Goal: Information Seeking & Learning: Find specific fact

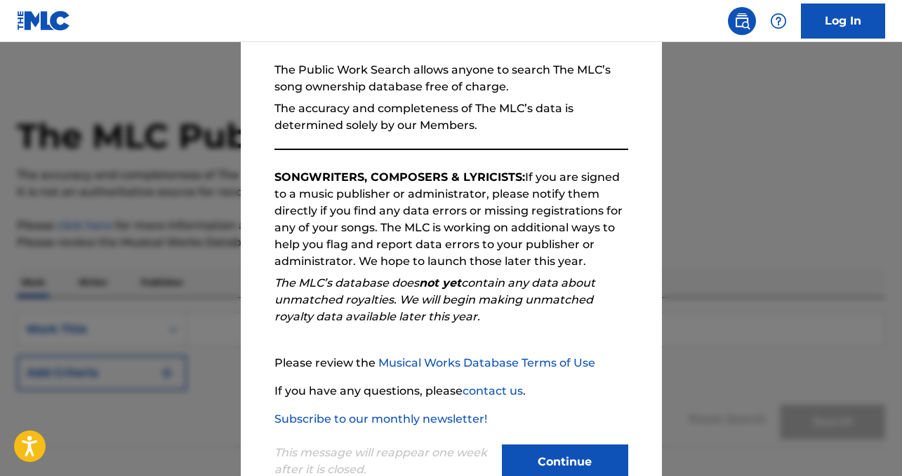
scroll to position [138, 0]
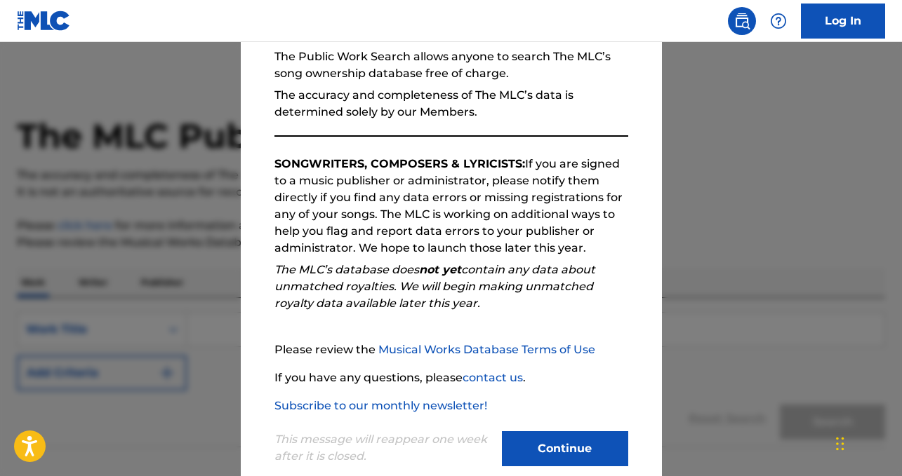
click at [511, 444] on button "Continue" at bounding box center [565, 449] width 126 height 35
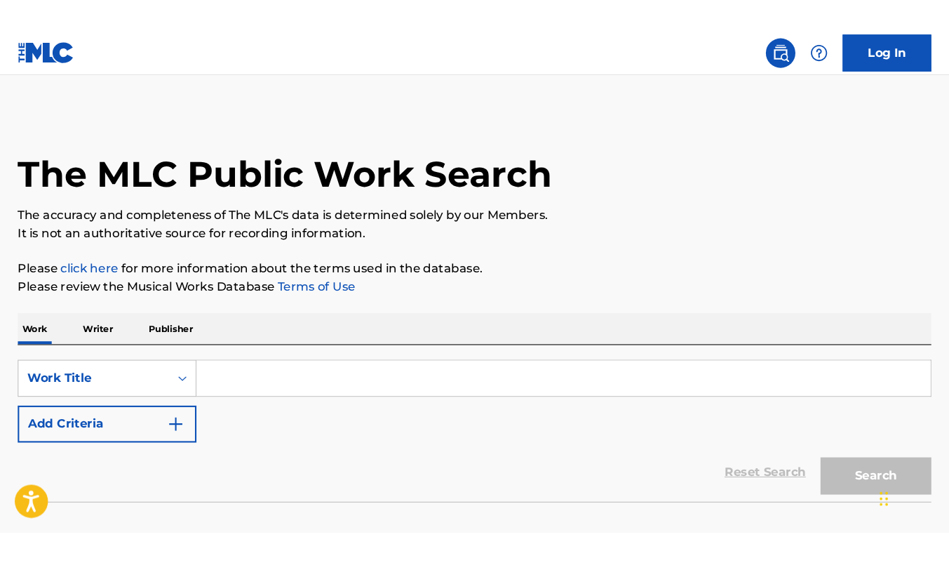
scroll to position [3, 0]
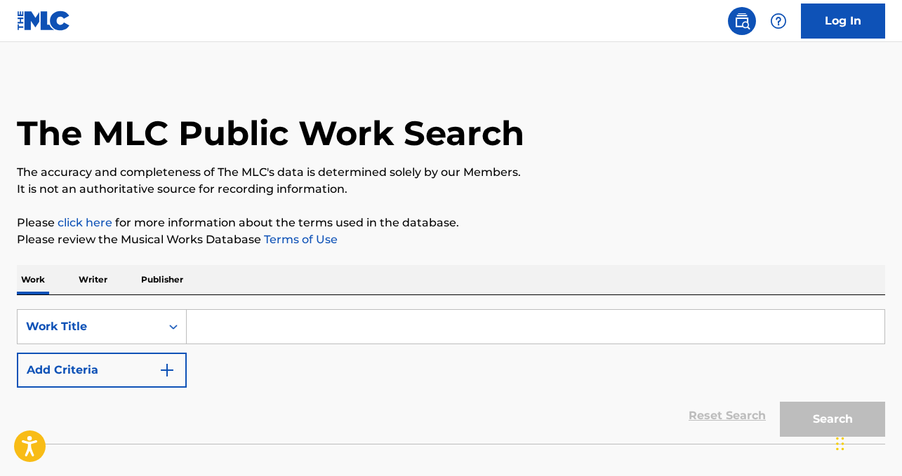
click at [298, 324] on input "Search Form" at bounding box center [536, 327] width 698 height 34
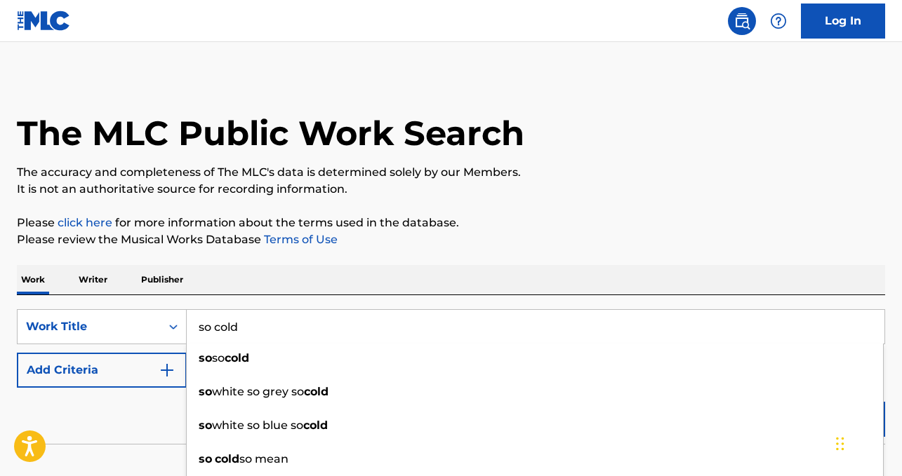
type input "so cold"
click at [149, 367] on button "Add Criteria" at bounding box center [102, 370] width 170 height 35
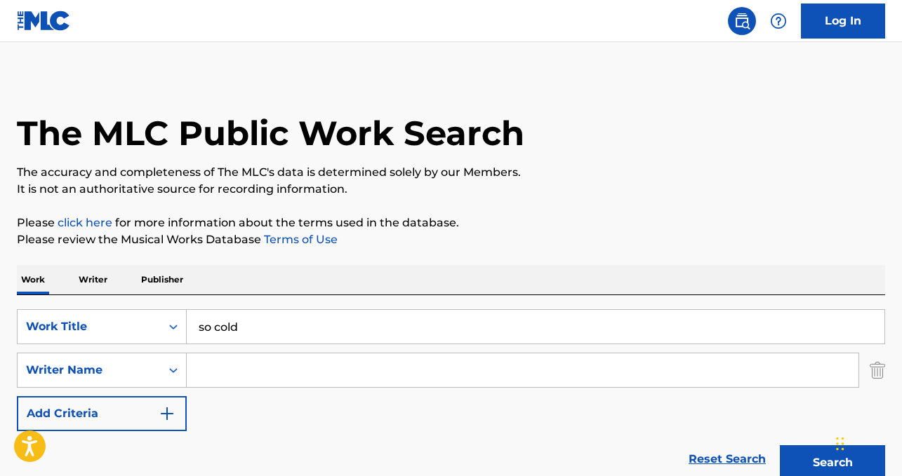
click at [239, 373] on input "Search Form" at bounding box center [523, 371] width 672 height 34
type input "[PERSON_NAME]"
click at [780, 446] on button "Search" at bounding box center [832, 463] width 105 height 35
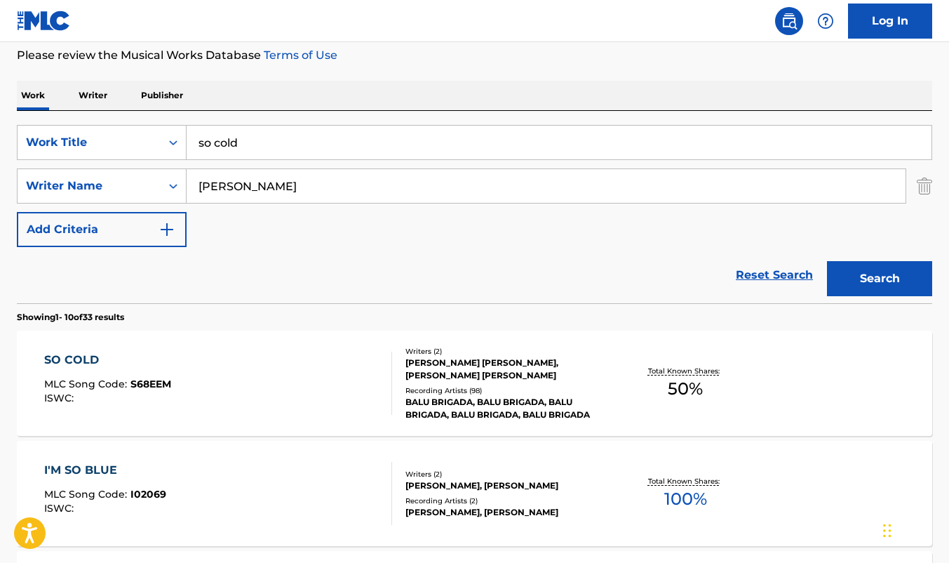
scroll to position [244, 0]
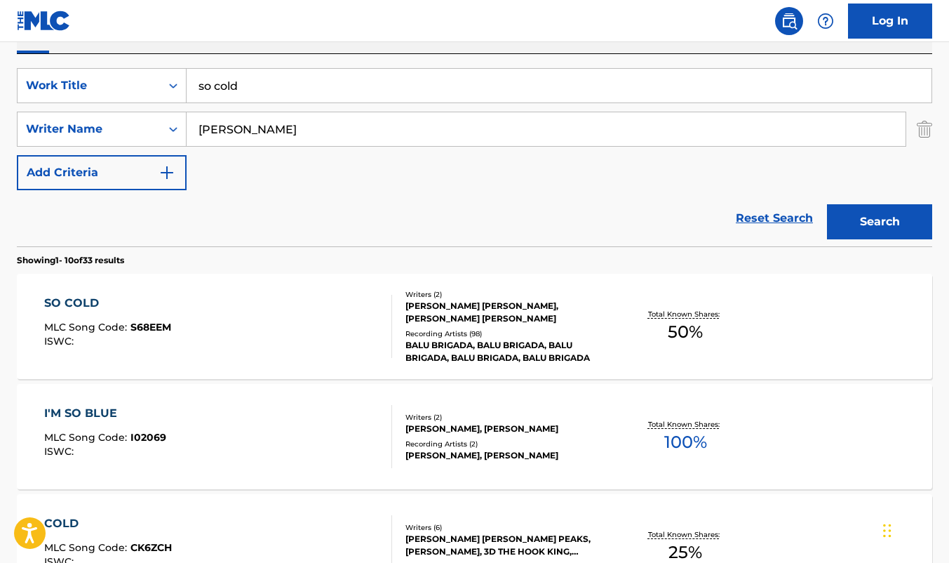
click at [305, 322] on div "SO COLD MLC Song Code : S68EEM ISWC :" at bounding box center [218, 326] width 348 height 63
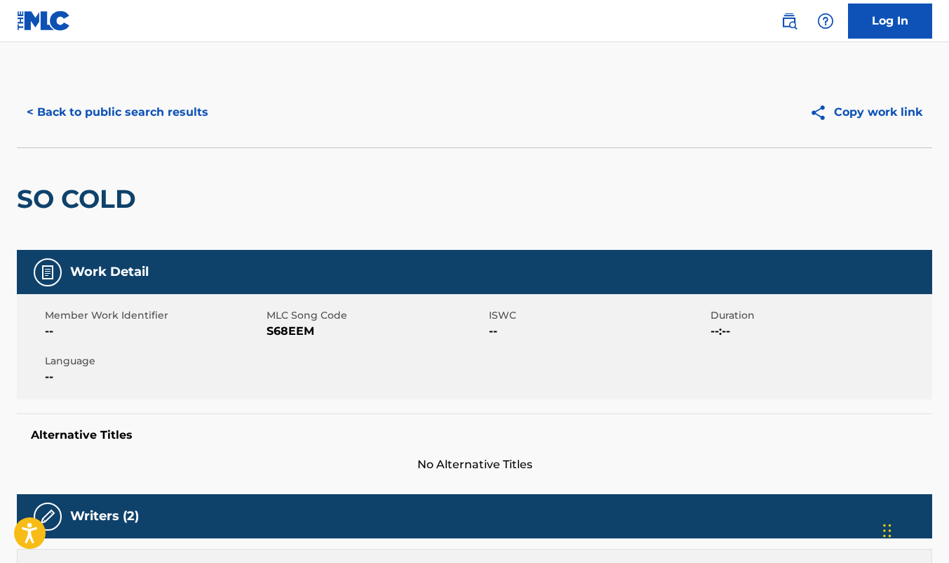
click at [136, 109] on button "< Back to public search results" at bounding box center [117, 112] width 201 height 35
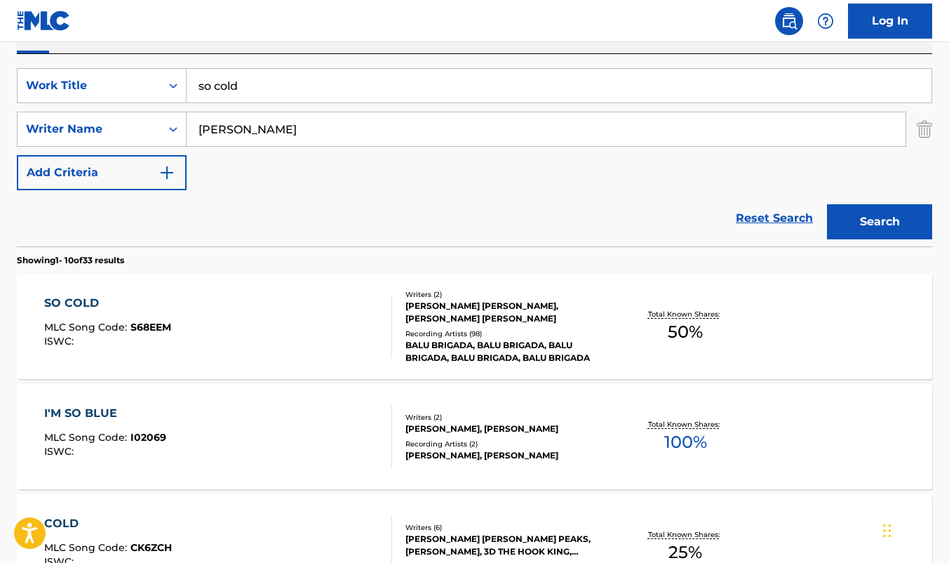
click at [295, 81] on input "so cold" at bounding box center [559, 86] width 745 height 34
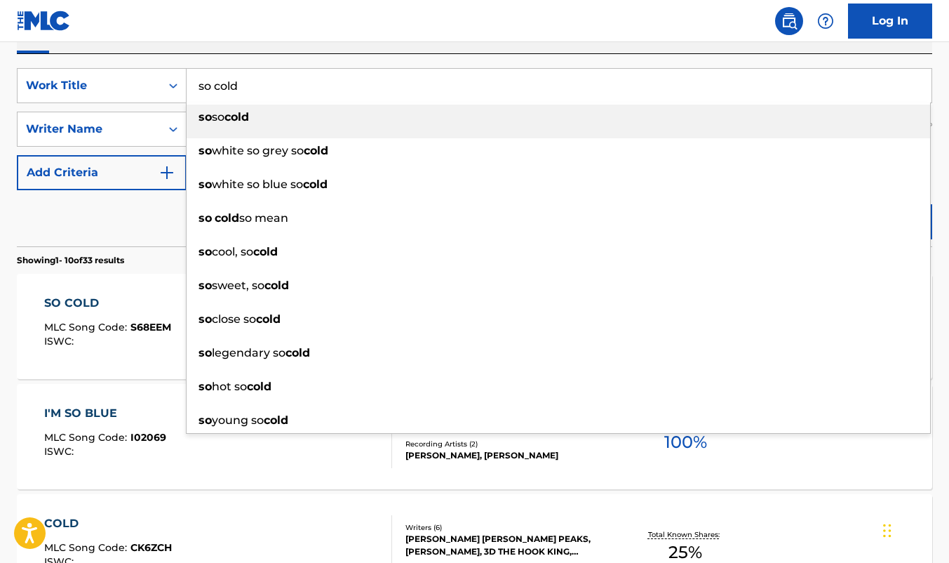
click at [295, 81] on input "so cold" at bounding box center [559, 86] width 745 height 34
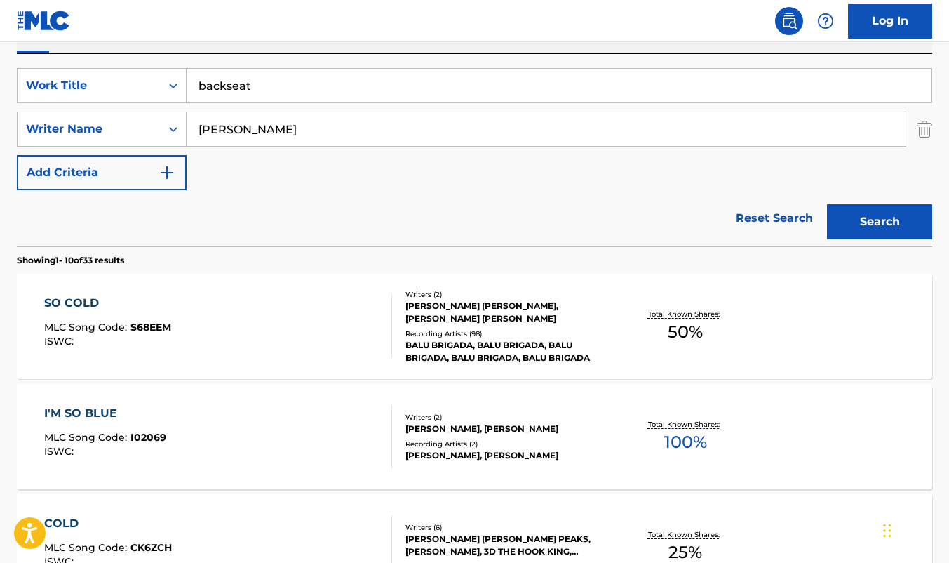
click at [125, 215] on div "Reset Search Search" at bounding box center [475, 218] width 916 height 56
click at [895, 225] on button "Search" at bounding box center [879, 221] width 105 height 35
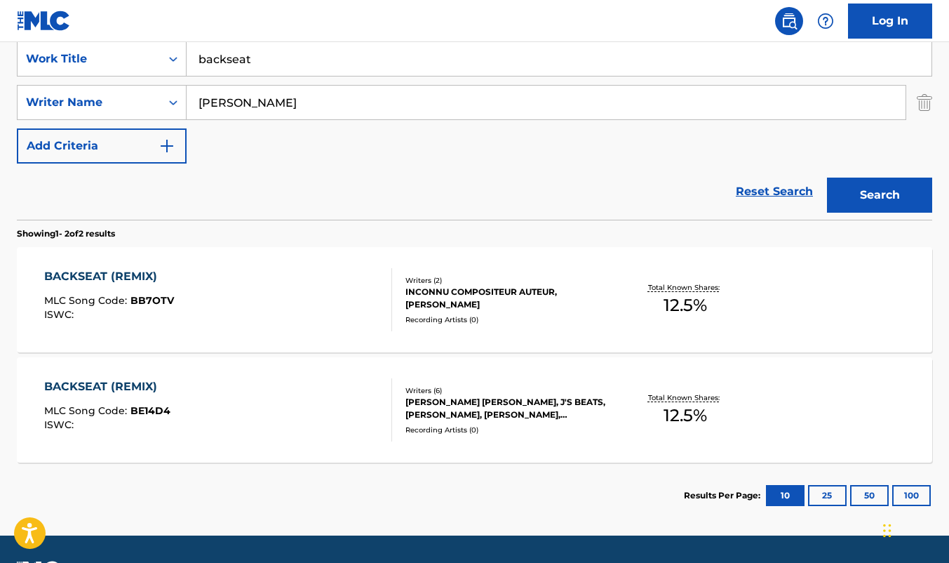
scroll to position [268, 0]
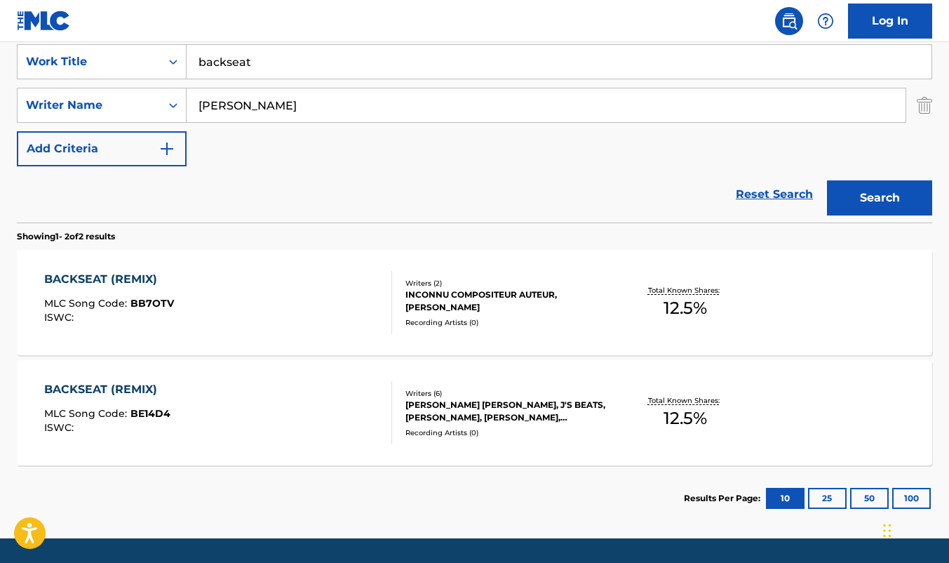
click at [240, 62] on input "backseat" at bounding box center [559, 62] width 745 height 34
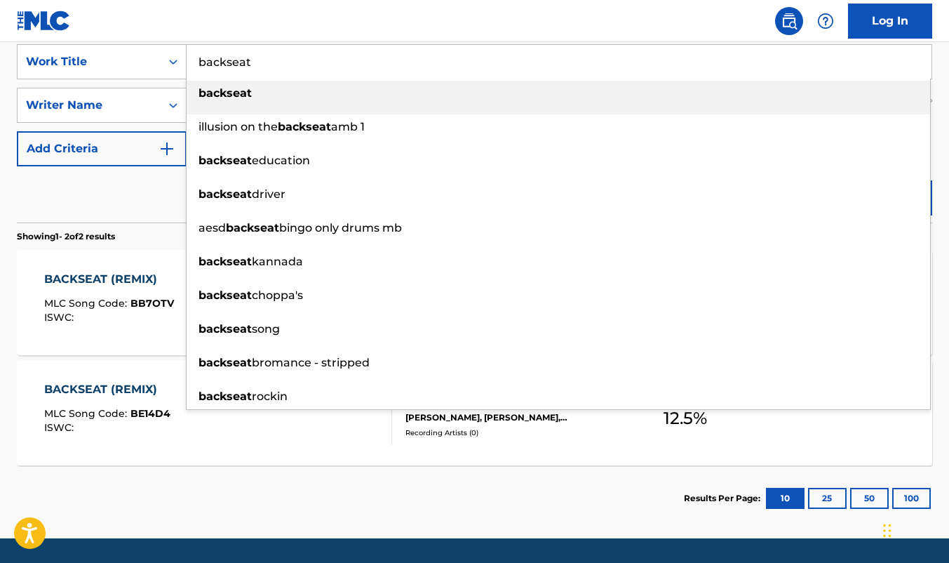
click at [240, 62] on input "backseat" at bounding box center [559, 62] width 745 height 34
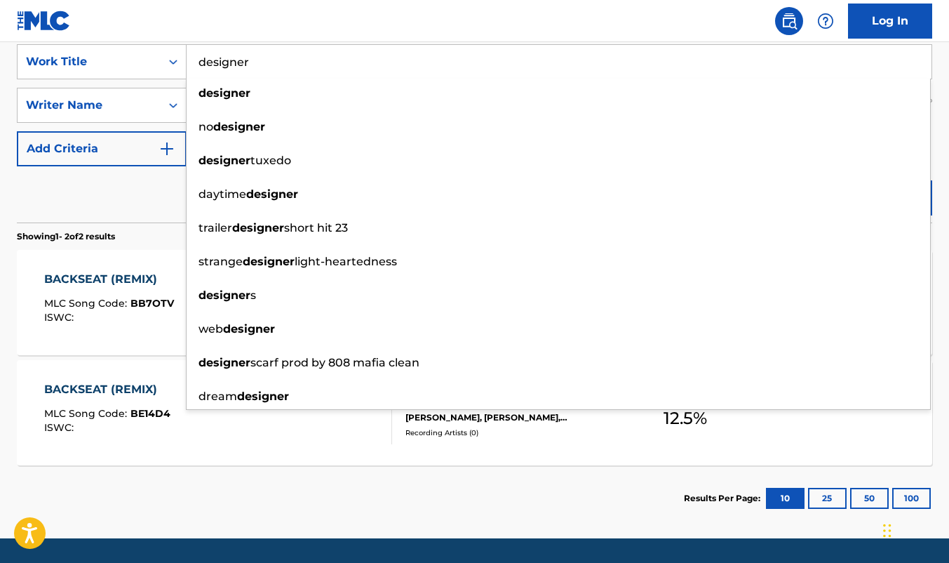
type input "designer"
click at [69, 207] on div "Reset Search Search" at bounding box center [475, 194] width 916 height 56
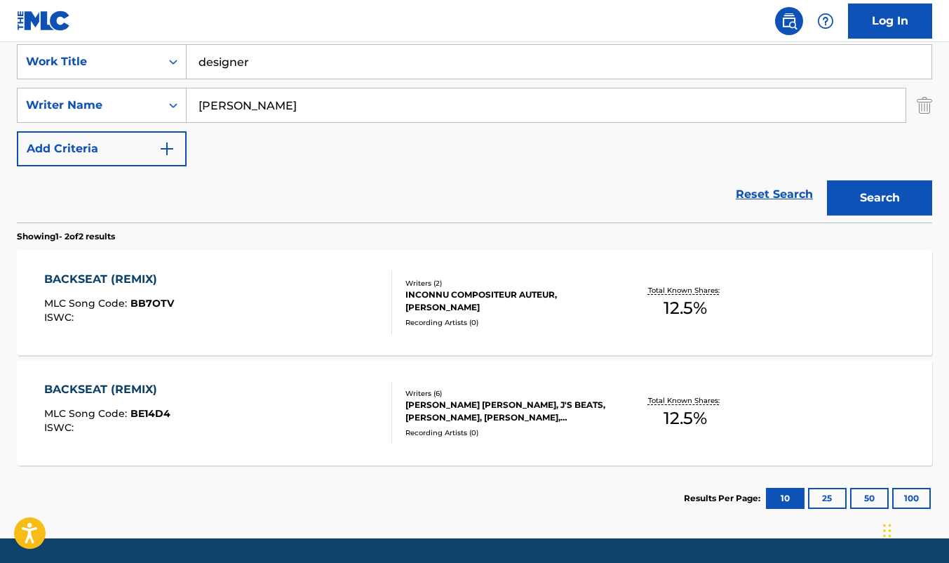
click at [901, 203] on div "The MLC Public Work Search The accuracy and completeness of The MLC's data is d…" at bounding box center [474, 170] width 949 height 722
click at [899, 196] on button "Search" at bounding box center [879, 197] width 105 height 35
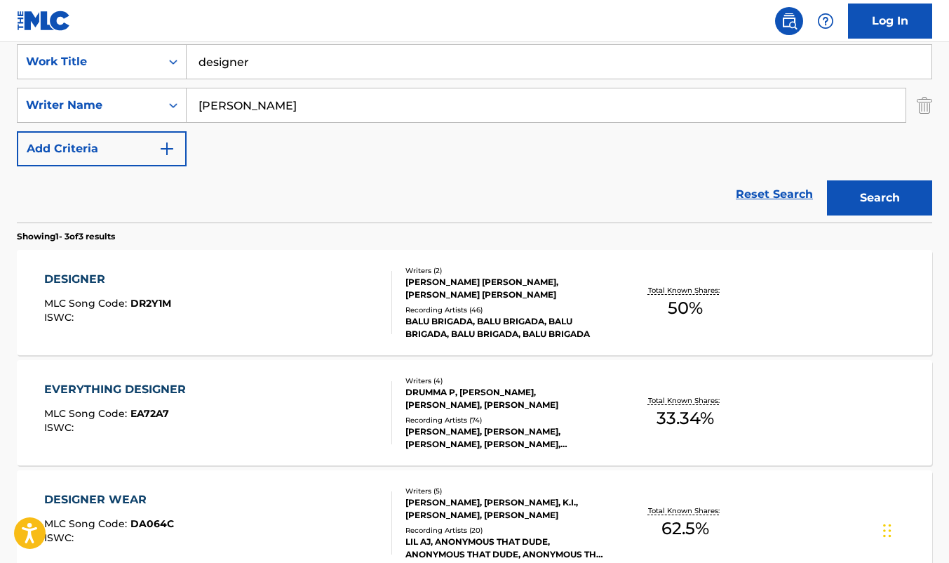
click at [263, 291] on div "DESIGNER MLC Song Code : DR2Y1M ISWC :" at bounding box center [218, 302] width 348 height 63
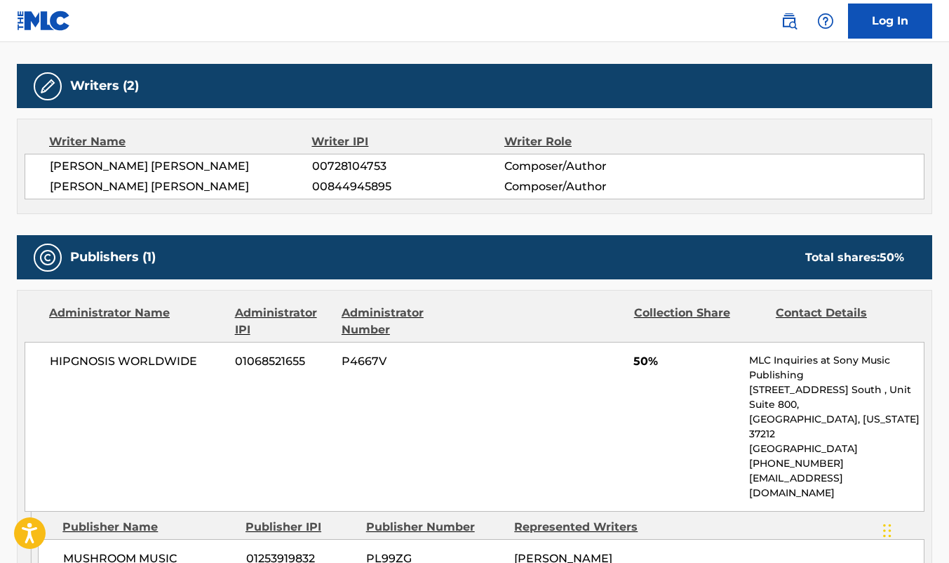
scroll to position [344, 0]
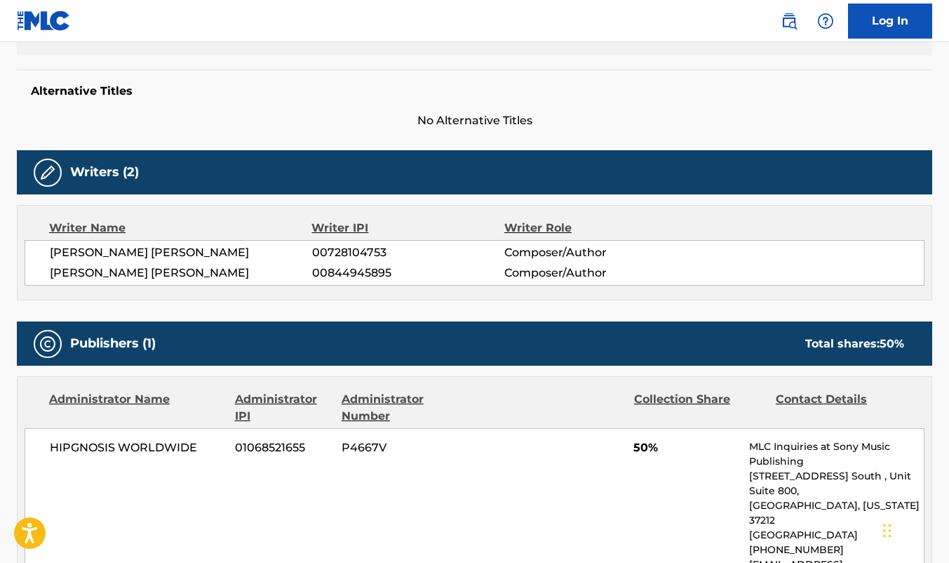
click at [478, 97] on h5 "Alternative Titles" at bounding box center [475, 91] width 888 height 14
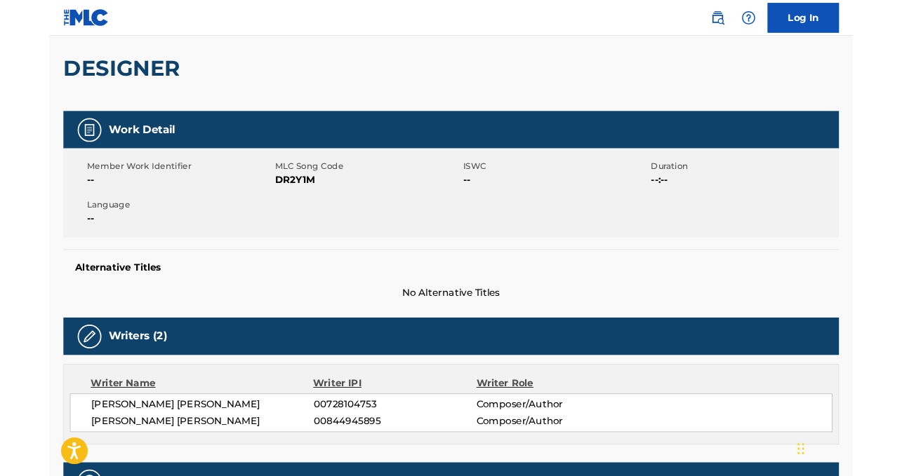
scroll to position [71, 0]
